Goal: Transaction & Acquisition: Book appointment/travel/reservation

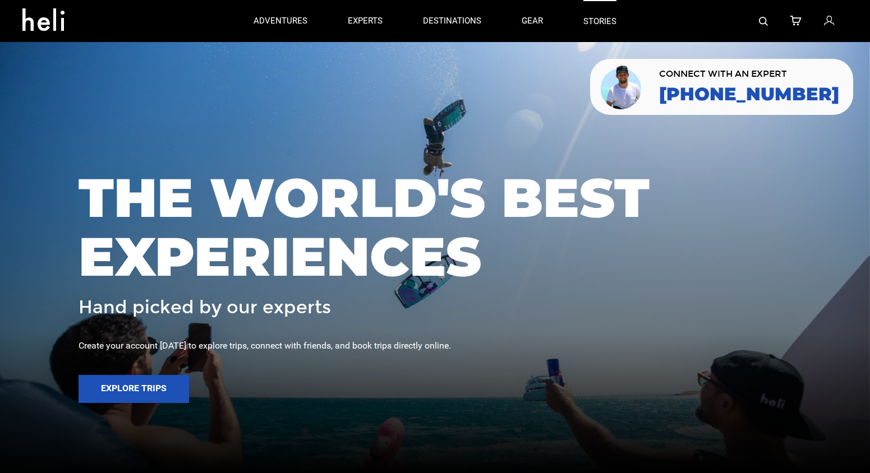
click at [593, 22] on link "stories" at bounding box center [599, 21] width 33 height 42
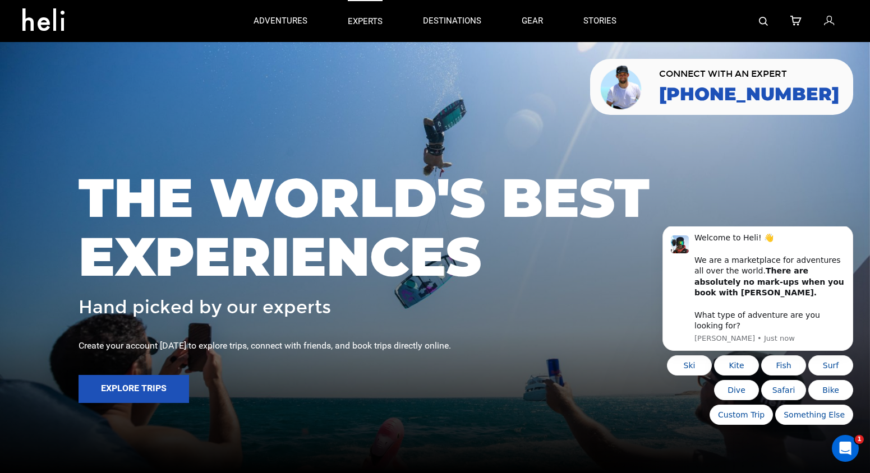
click at [361, 17] on p "experts" at bounding box center [365, 22] width 35 height 12
click at [383, 24] on div "adventures experts destinations gear stories" at bounding box center [434, 21] width 403 height 42
click at [375, 25] on p "experts" at bounding box center [365, 22] width 35 height 12
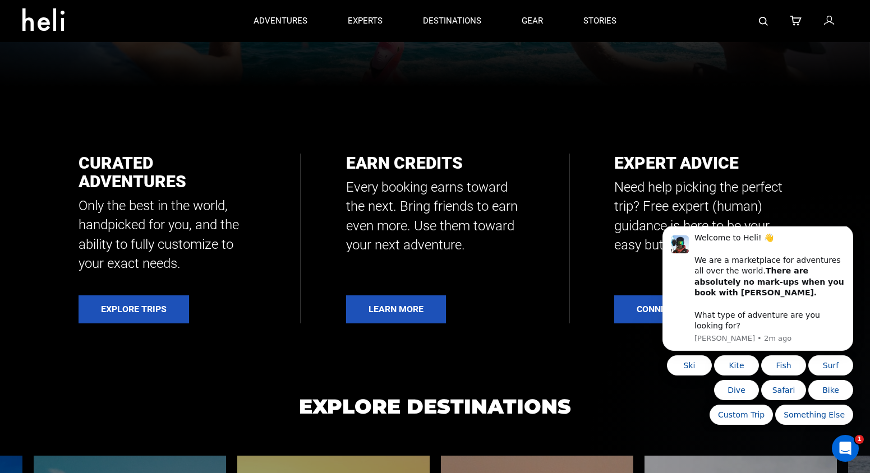
scroll to position [101, 0]
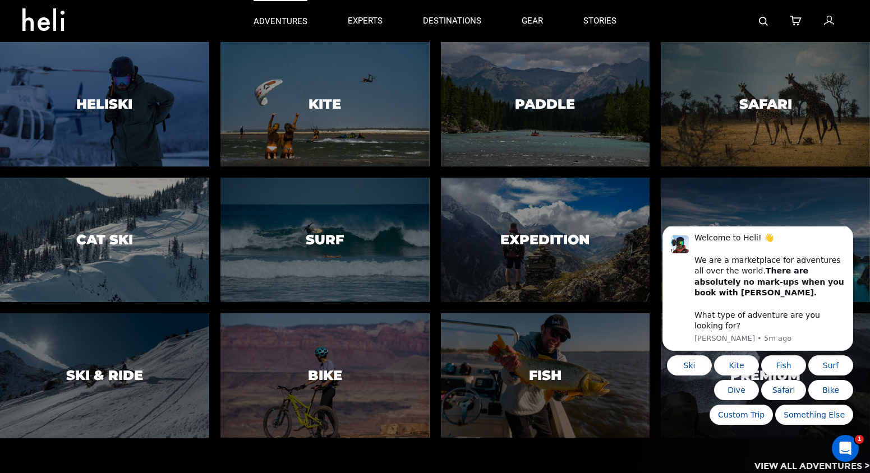
click at [302, 22] on p "adventures" at bounding box center [280, 22] width 54 height 12
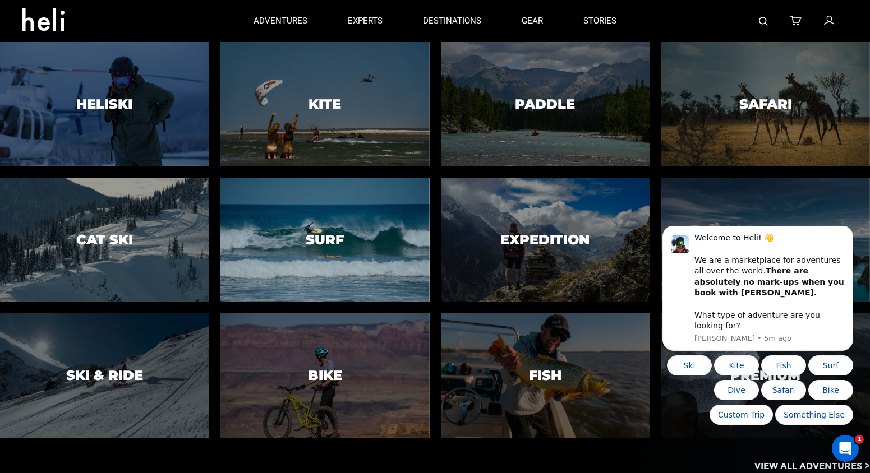
click at [370, 215] on div at bounding box center [324, 240] width 213 height 127
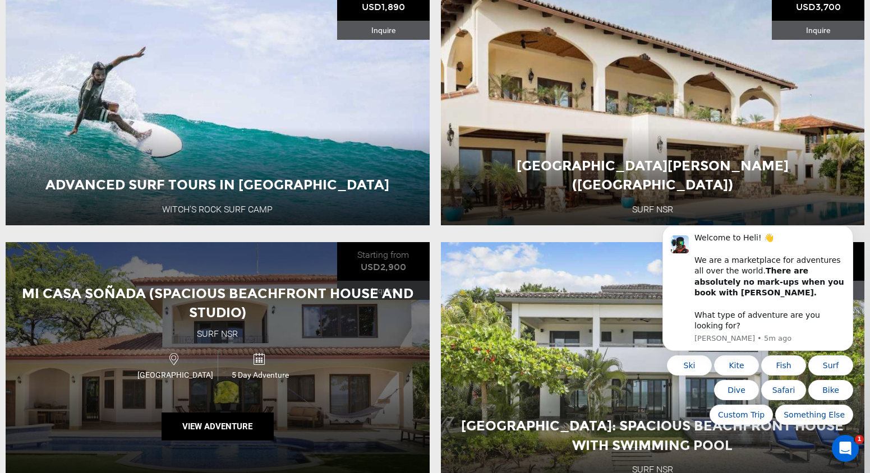
scroll to position [956, 0]
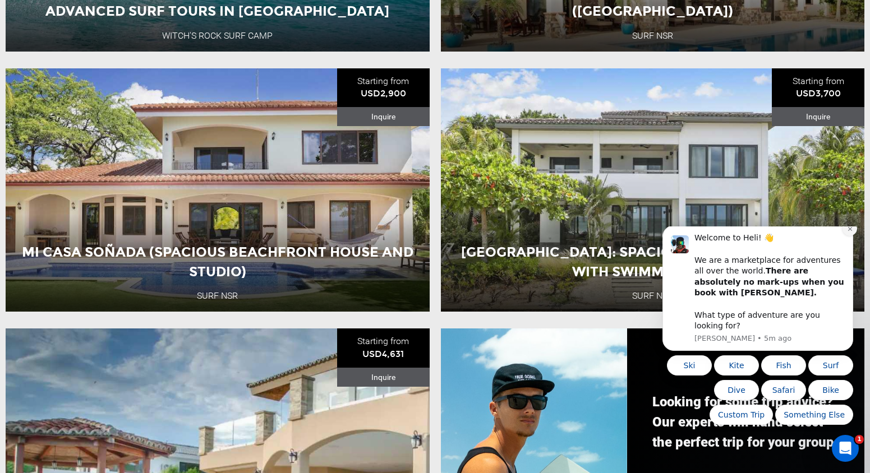
click at [847, 236] on button "Dismiss notification" at bounding box center [849, 228] width 15 height 15
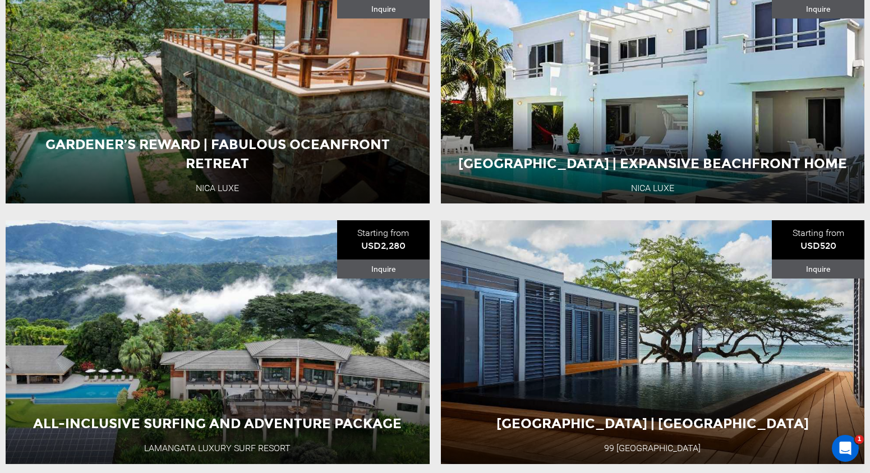
scroll to position [1681, 0]
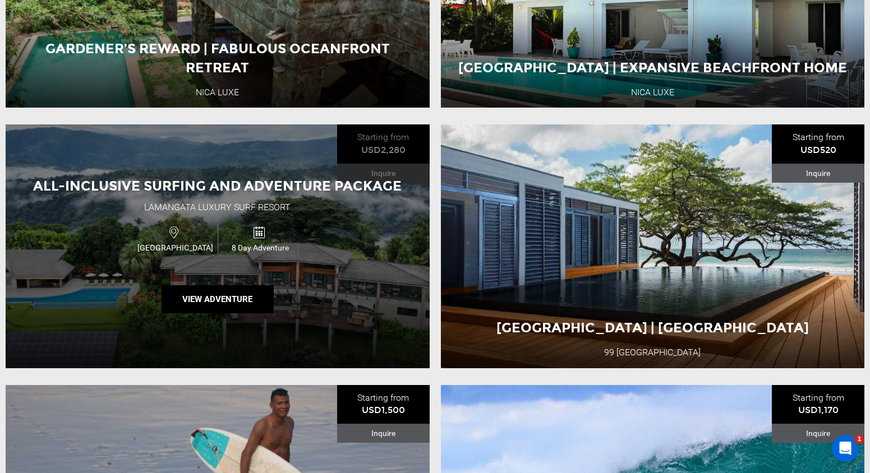
click at [284, 278] on div "All-Inclusive Surfing and Adventure Package Lamangata Luxury Surf Resort [GEOGR…" at bounding box center [218, 245] width 424 height 243
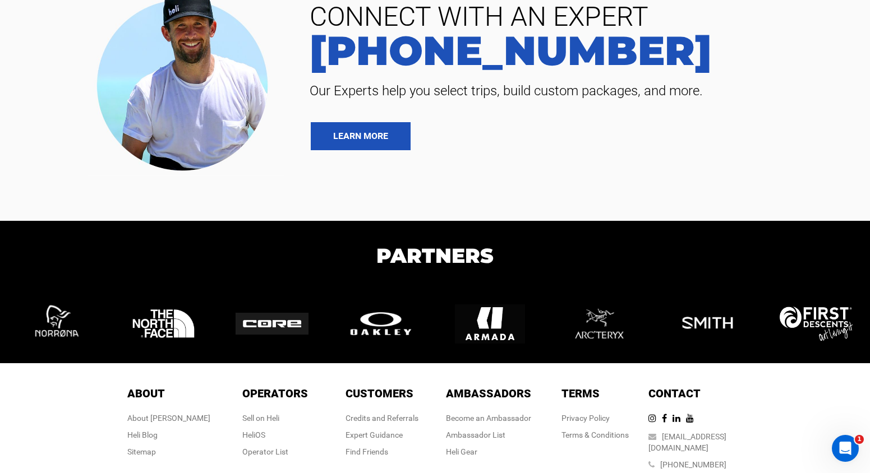
scroll to position [4726, 0]
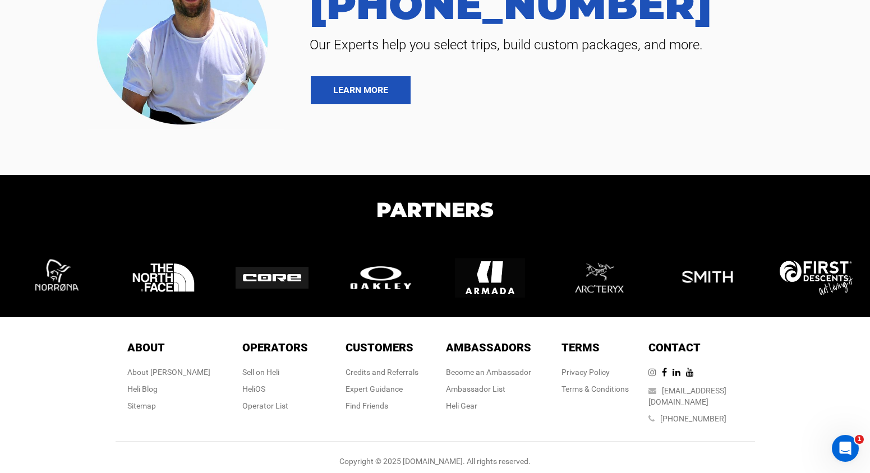
click at [662, 375] on icon at bounding box center [654, 372] width 13 height 9
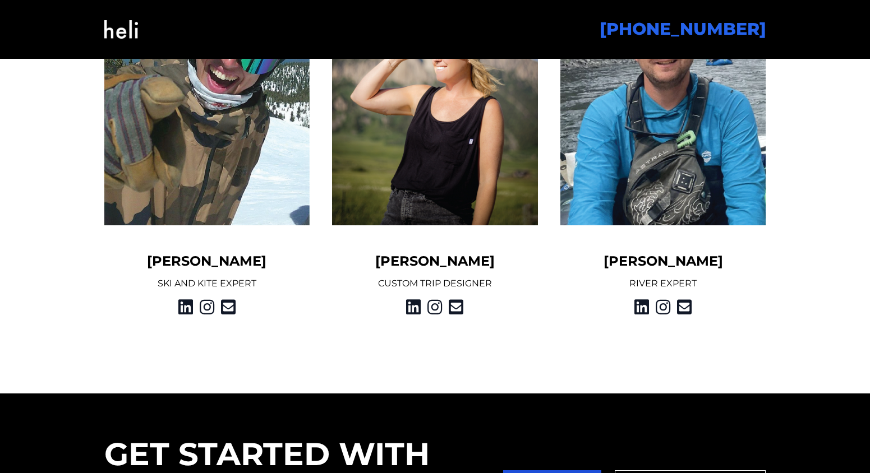
scroll to position [1478, 0]
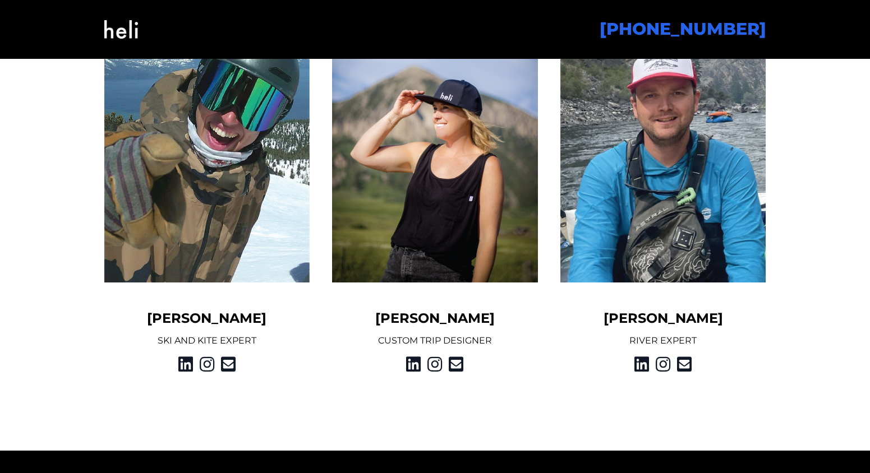
click at [203, 317] on h5 "Bo Hawkes" at bounding box center [207, 319] width 206 height 18
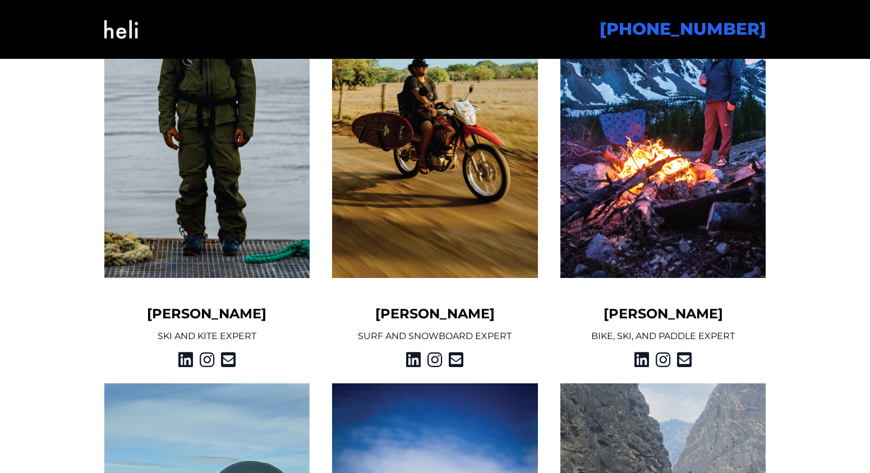
scroll to position [991, 0]
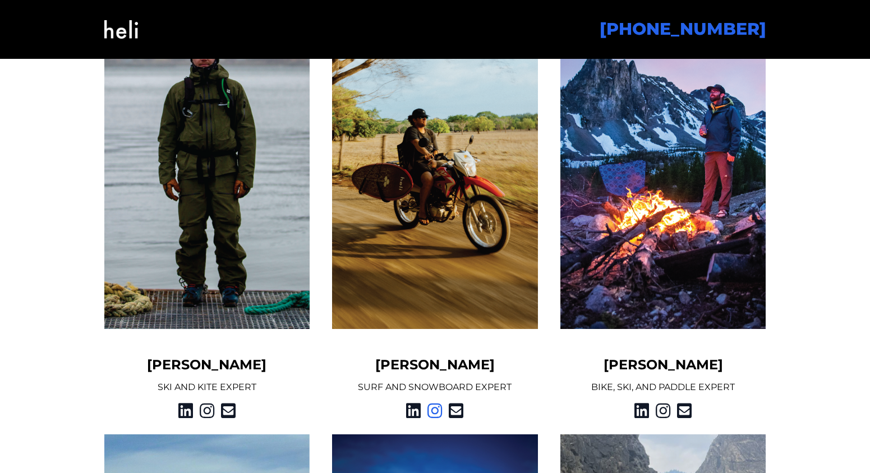
click at [441, 412] on icon at bounding box center [434, 411] width 15 height 20
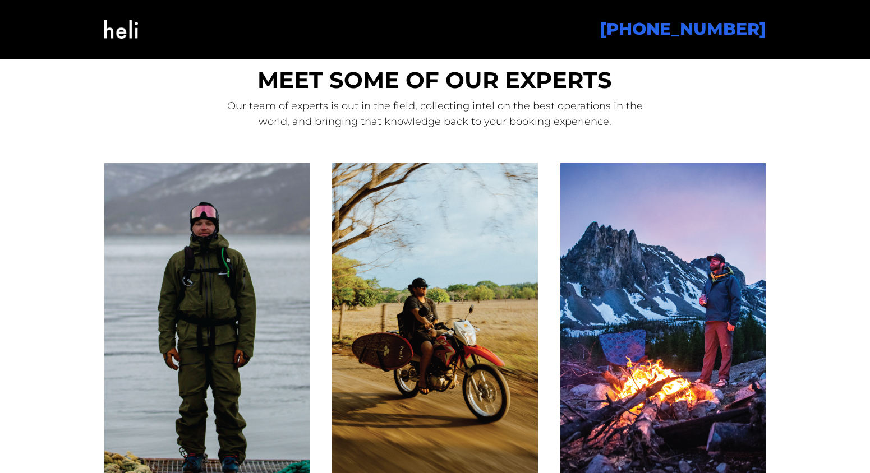
scroll to position [936, 0]
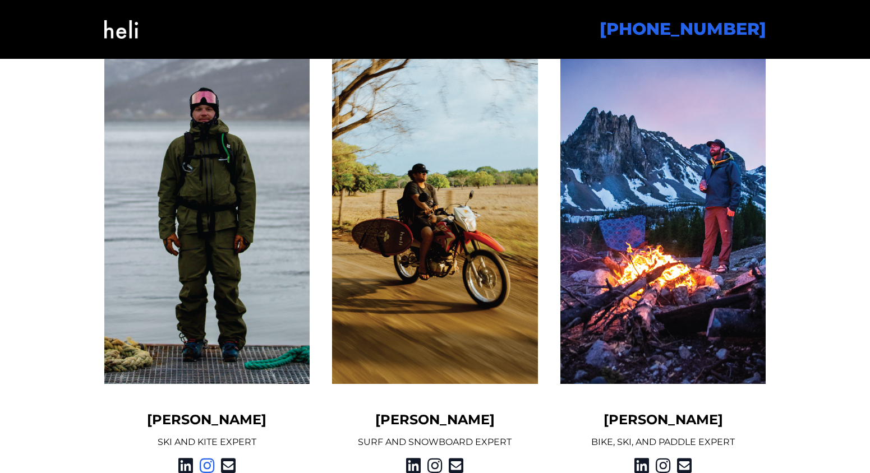
click at [205, 462] on icon at bounding box center [207, 466] width 15 height 20
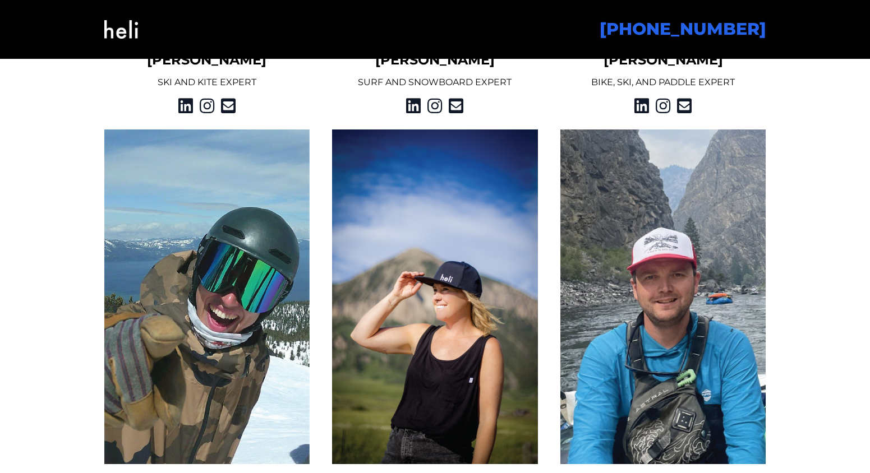
scroll to position [1410, 0]
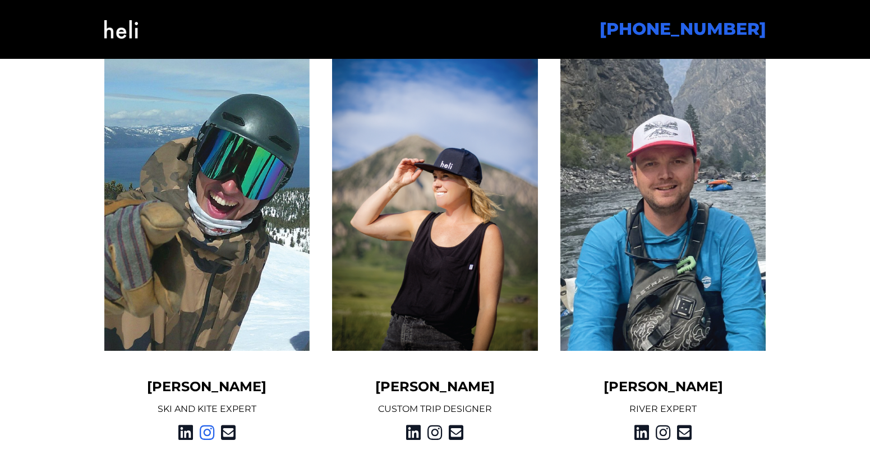
click at [205, 433] on icon at bounding box center [207, 433] width 15 height 20
